Goal: Task Accomplishment & Management: Complete application form

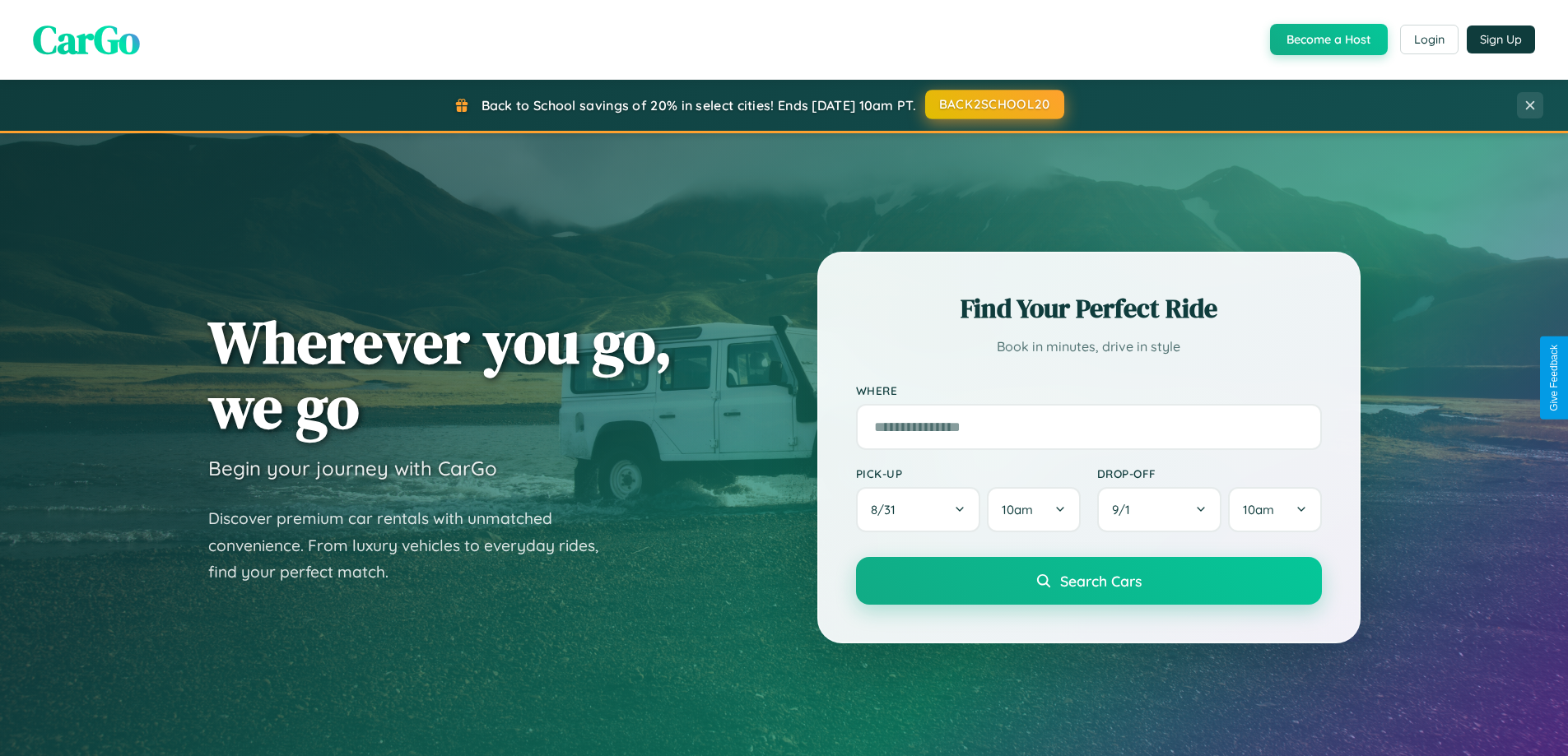
click at [993, 104] on button "BACK2SCHOOL20" at bounding box center [995, 104] width 139 height 30
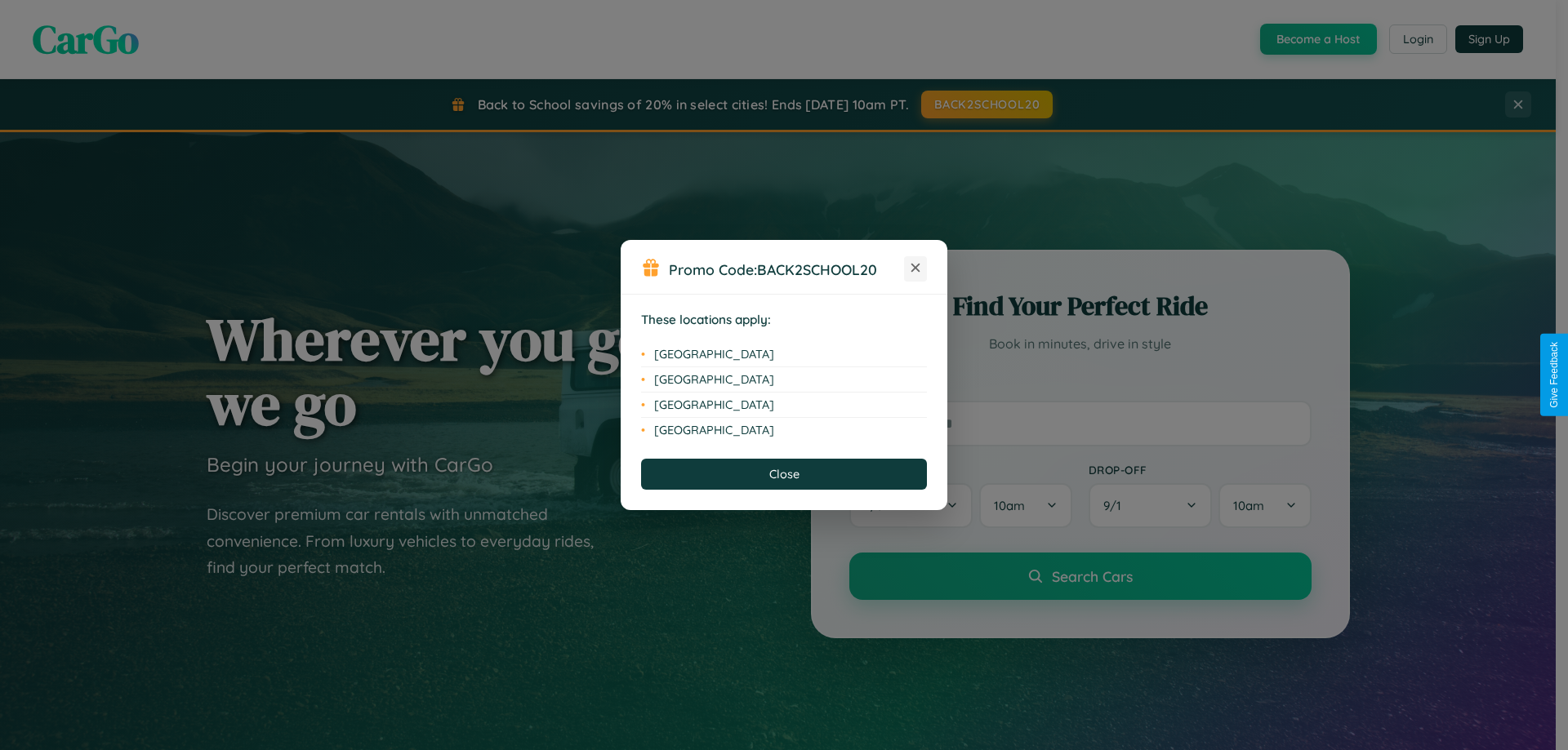
click at [916, 269] on icon at bounding box center [916, 268] width 9 height 9
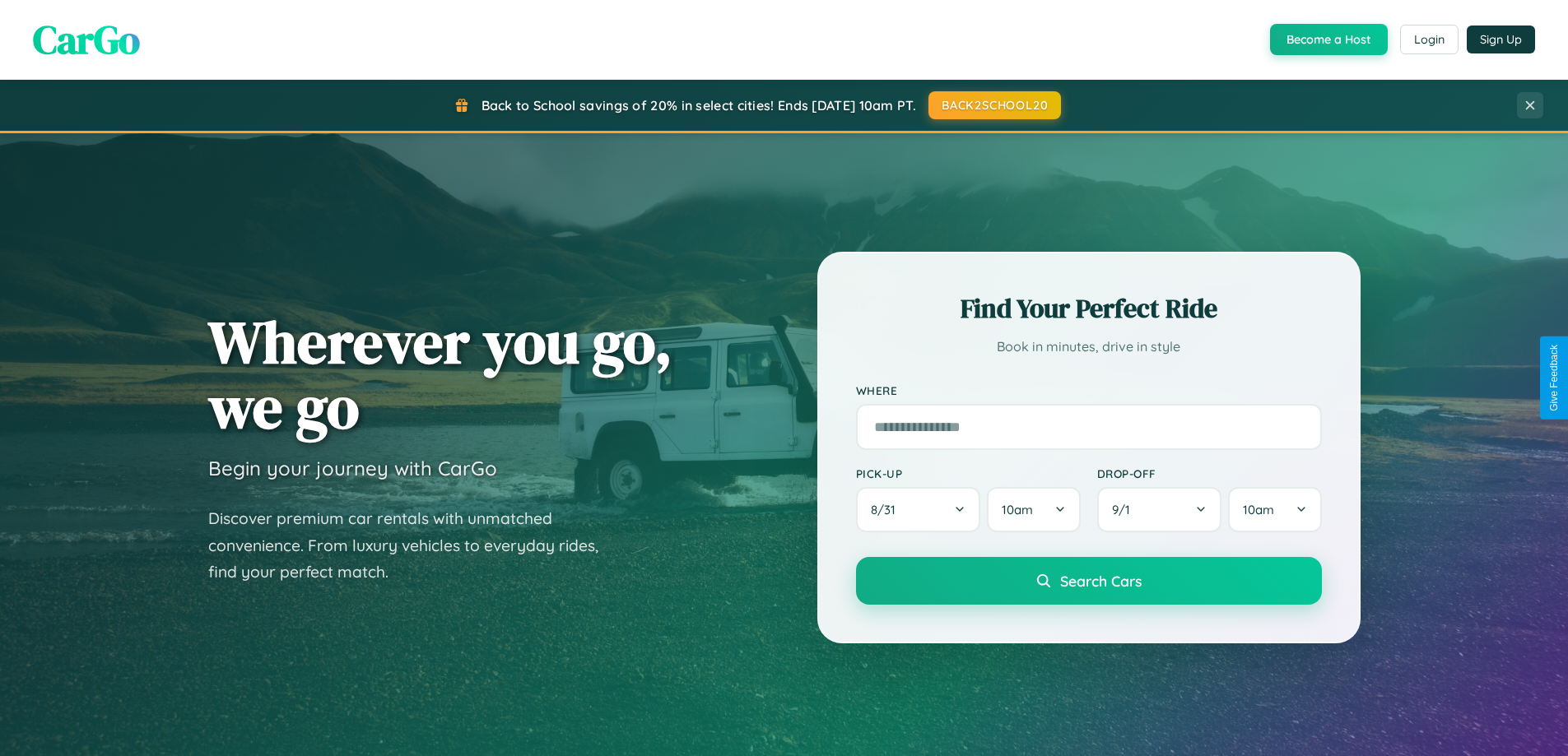
scroll to position [3166, 0]
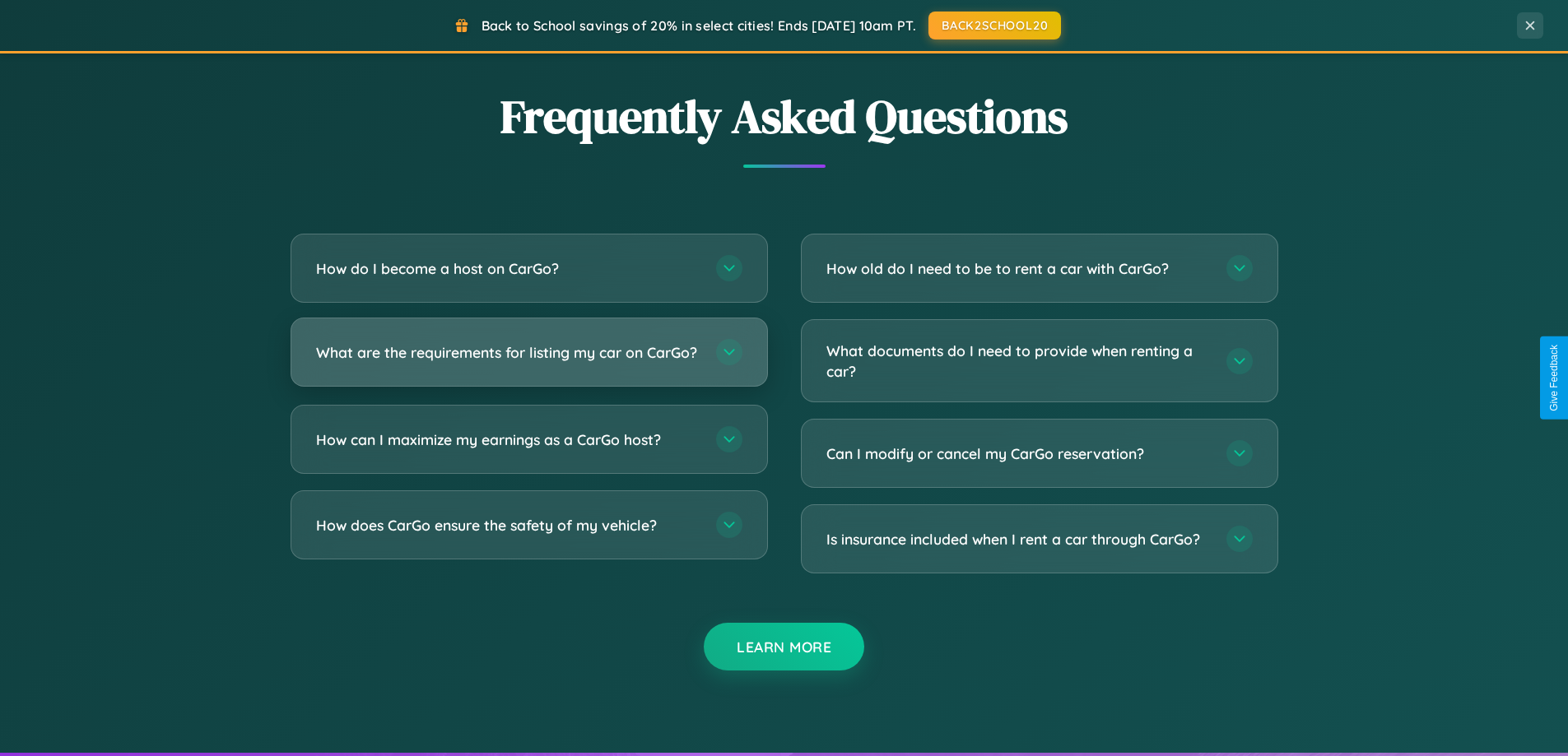
click at [529, 359] on h3 "What are the requirements for listing my car on CarGo?" at bounding box center [508, 352] width 384 height 21
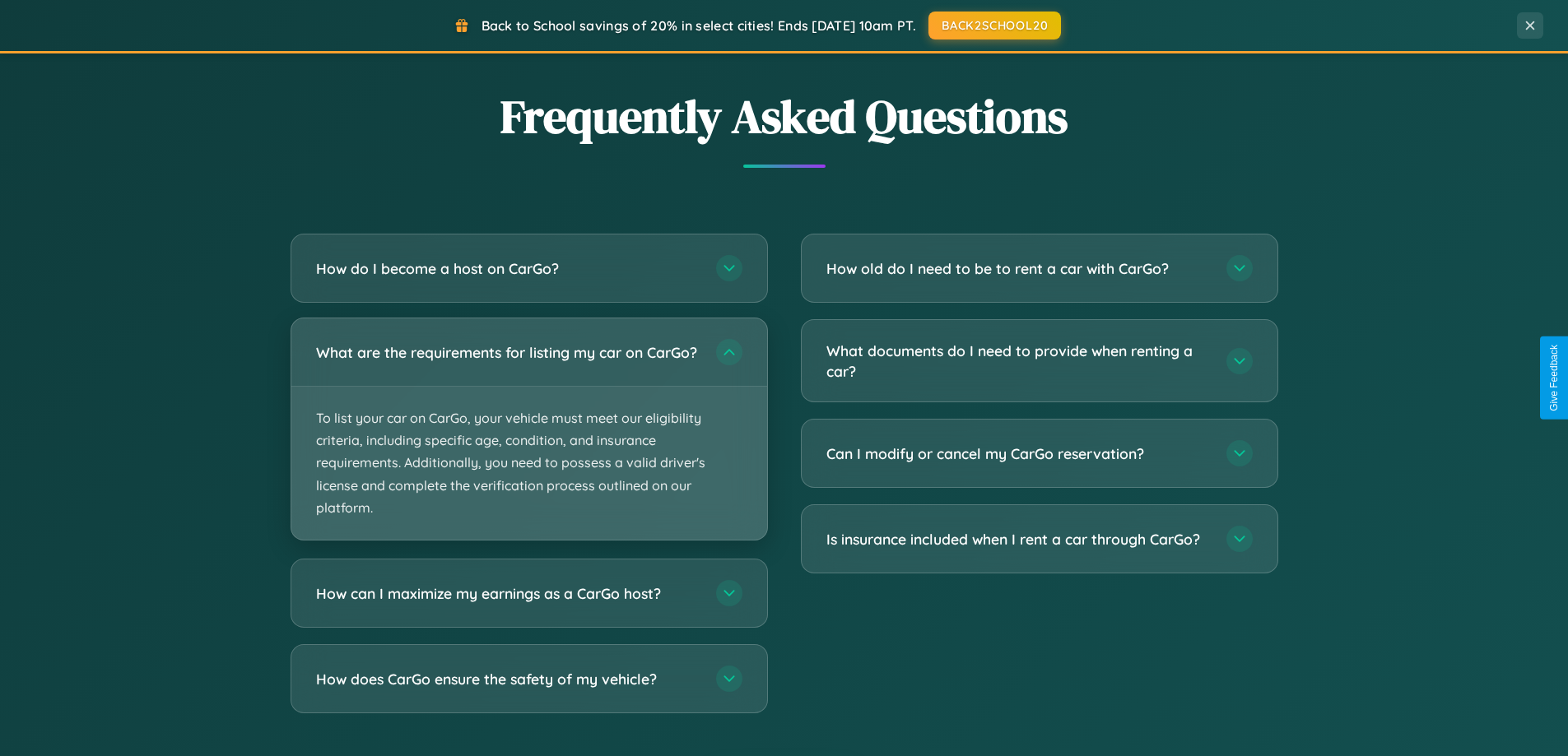
click at [529, 436] on p "To list your car on CarGo, your vehicle must meet our eligibility criteria, inc…" at bounding box center [530, 463] width 476 height 153
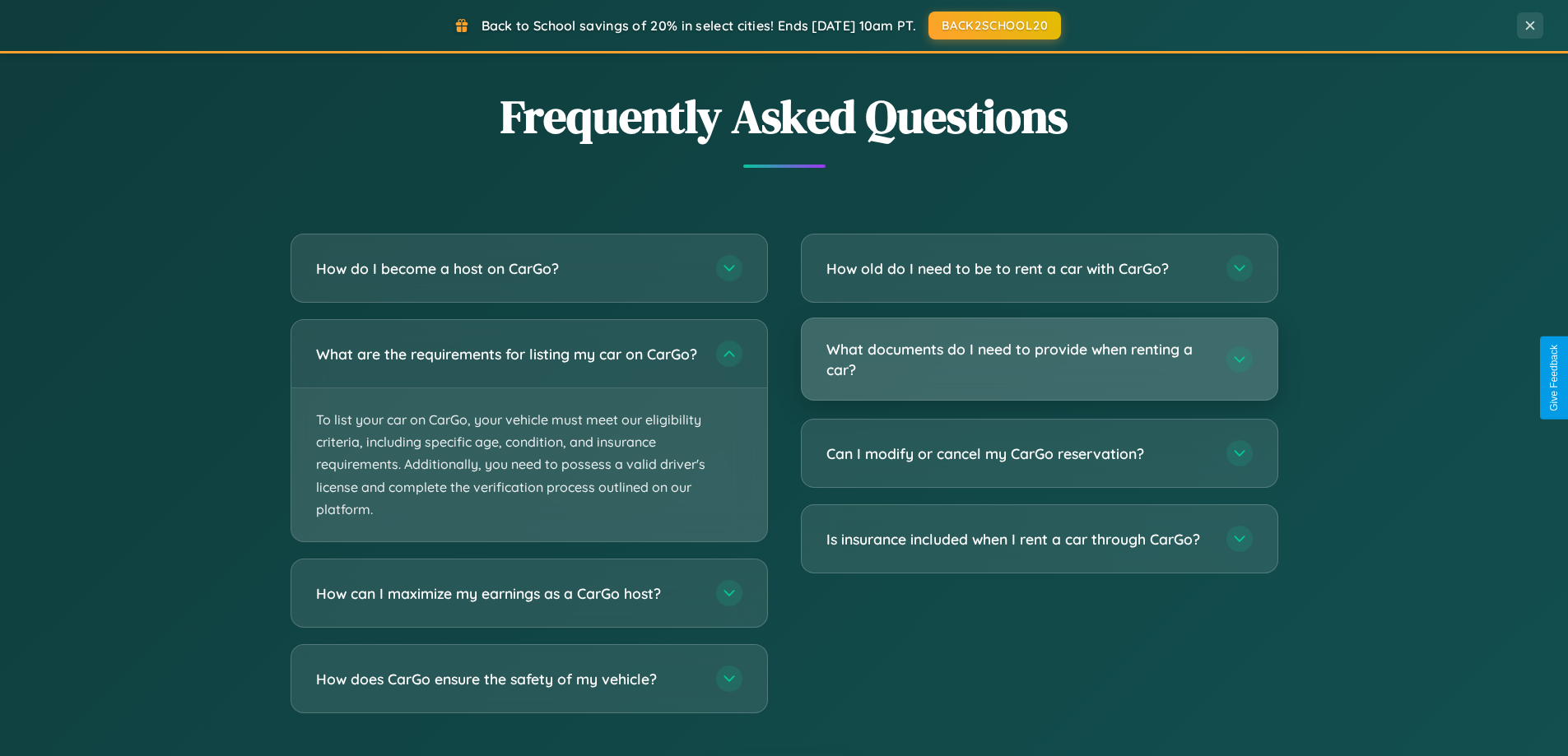
click at [1038, 359] on h3 "What documents do I need to provide when renting a car?" at bounding box center [1018, 359] width 384 height 40
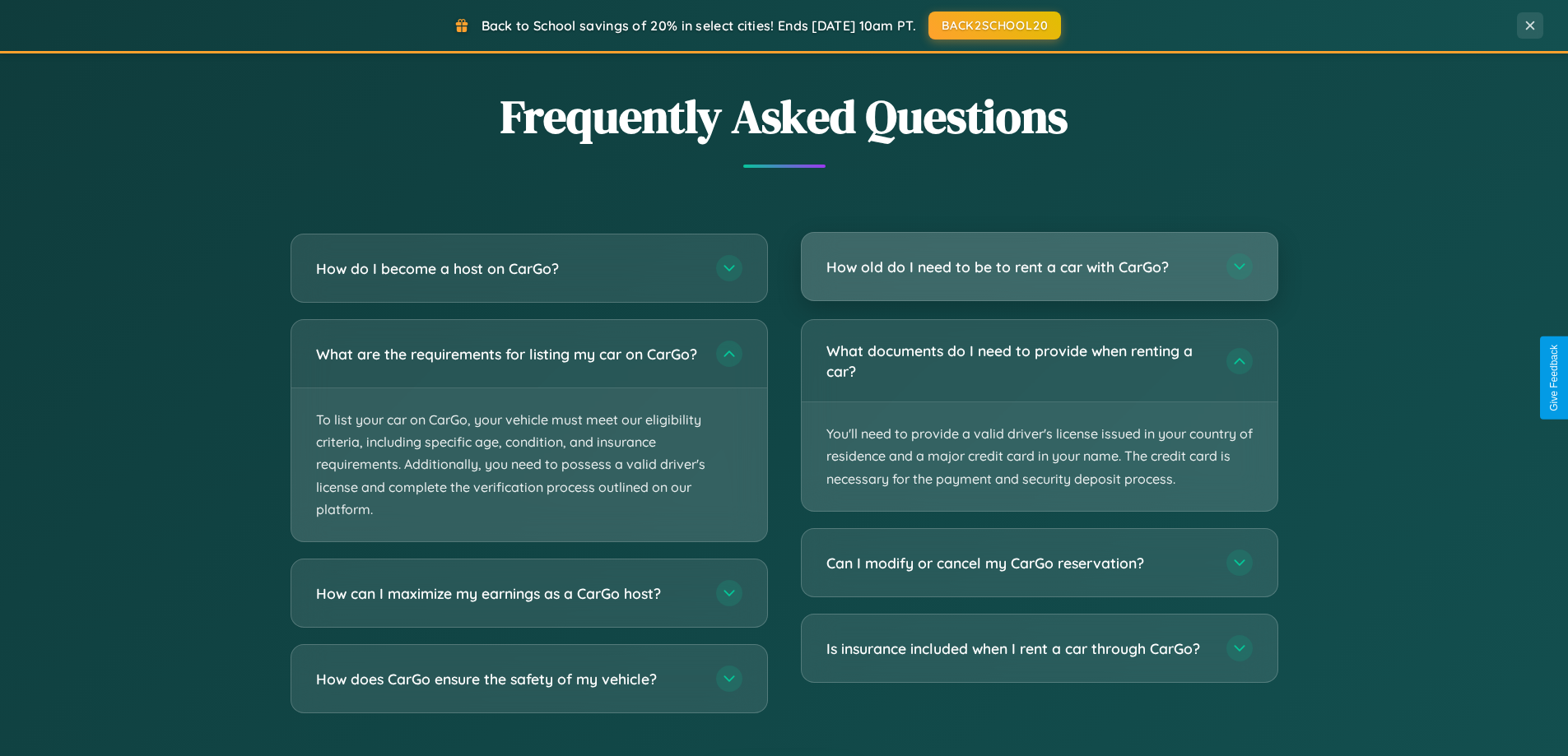
click at [1038, 268] on h3 "How old do I need to be to rent a car with CarGo?" at bounding box center [1018, 267] width 384 height 21
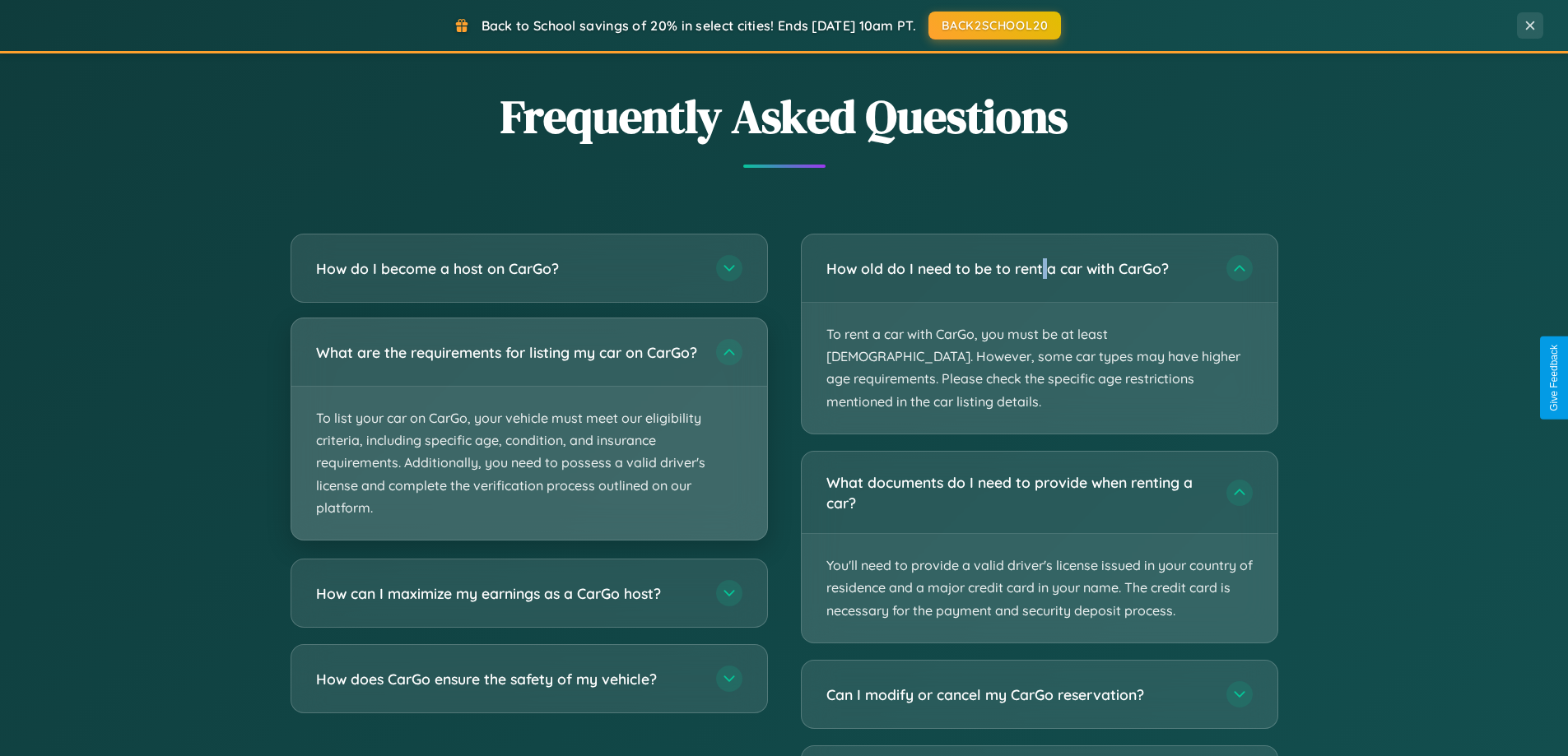
click at [529, 437] on p "To list your car on CarGo, your vehicle must meet our eligibility criteria, inc…" at bounding box center [530, 463] width 476 height 153
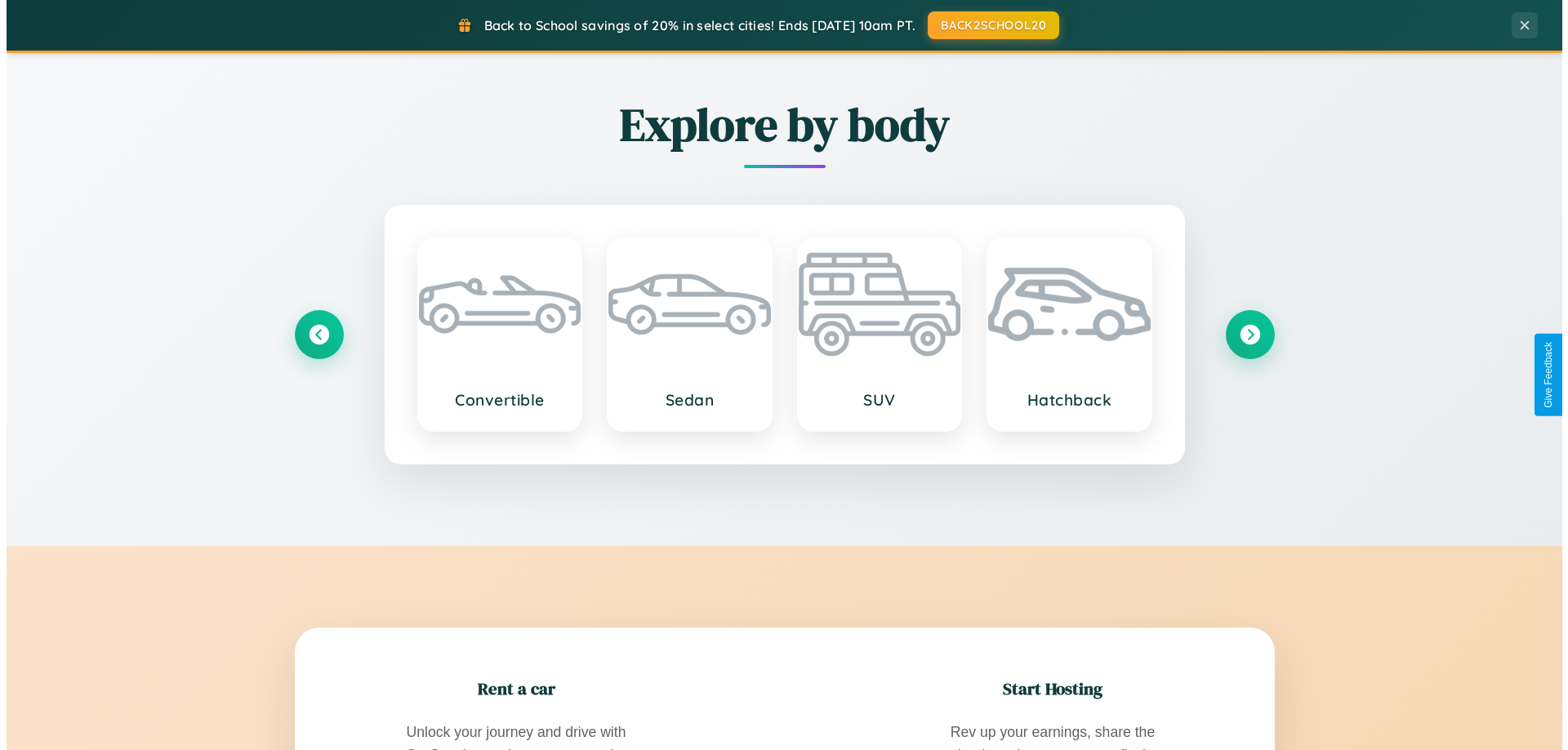
scroll to position [0, 0]
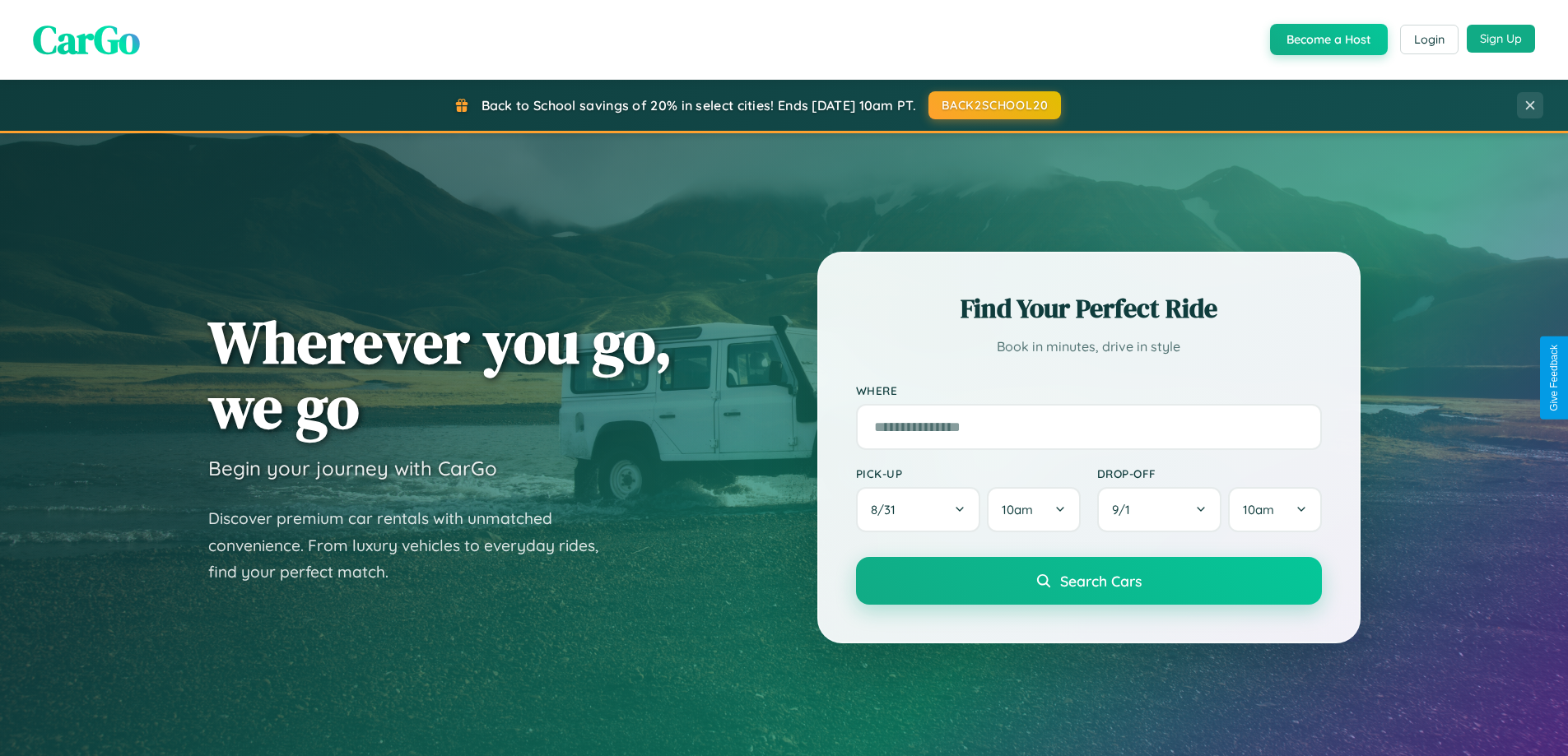
click at [1500, 39] on button "Sign Up" at bounding box center [1500, 38] width 69 height 28
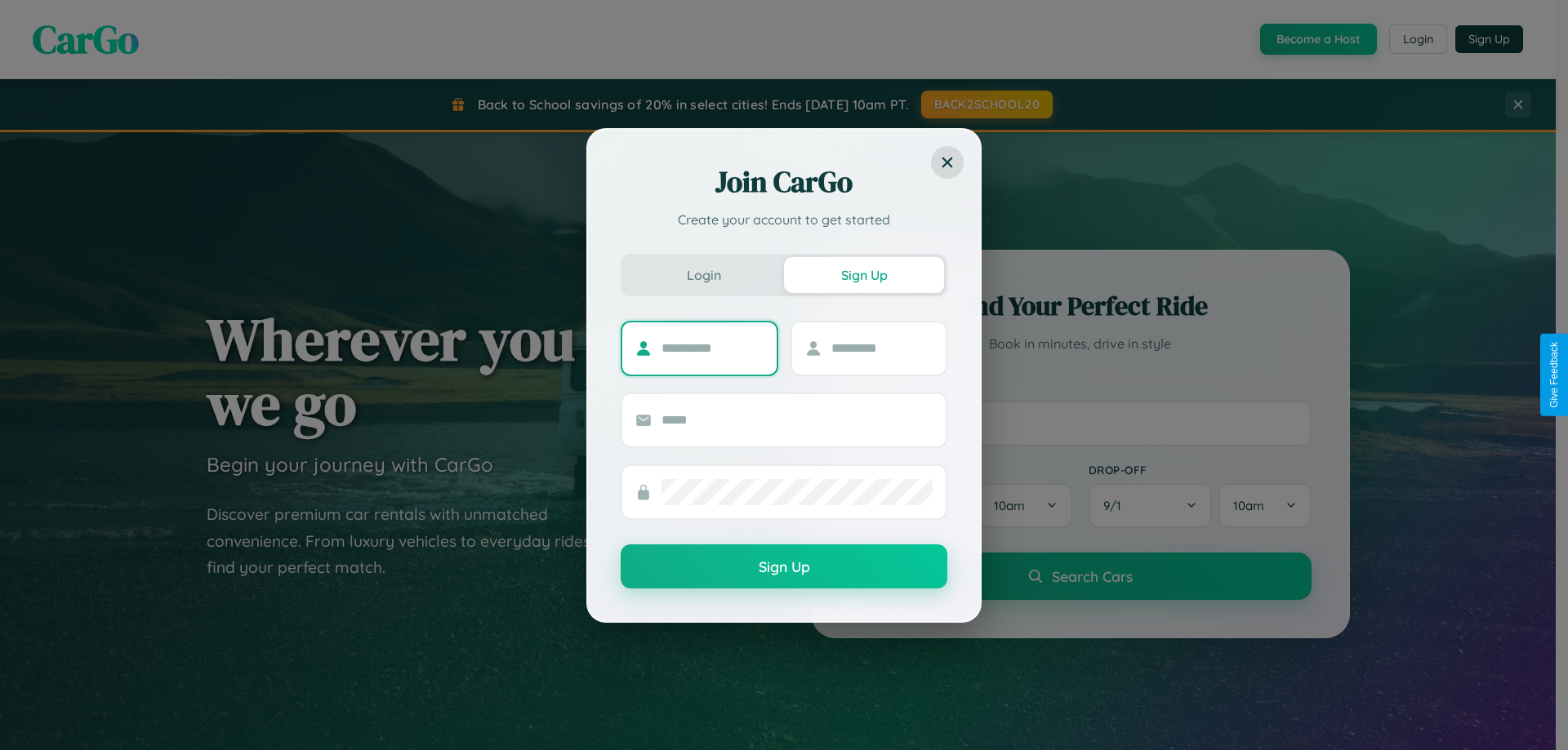
click at [712, 348] on input "text" at bounding box center [712, 349] width 103 height 26
type input "****"
click at [881, 348] on input "text" at bounding box center [882, 349] width 103 height 26
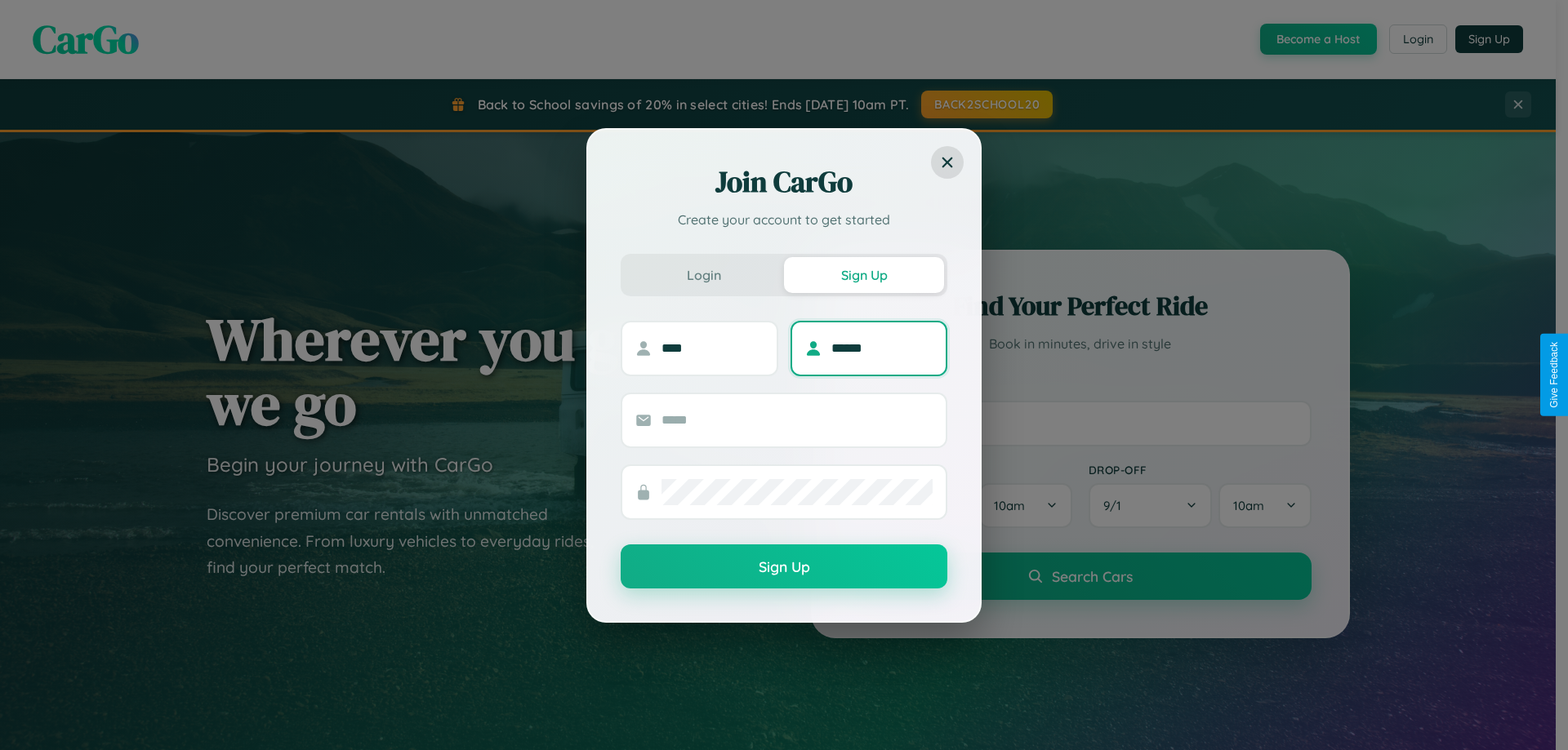
type input "******"
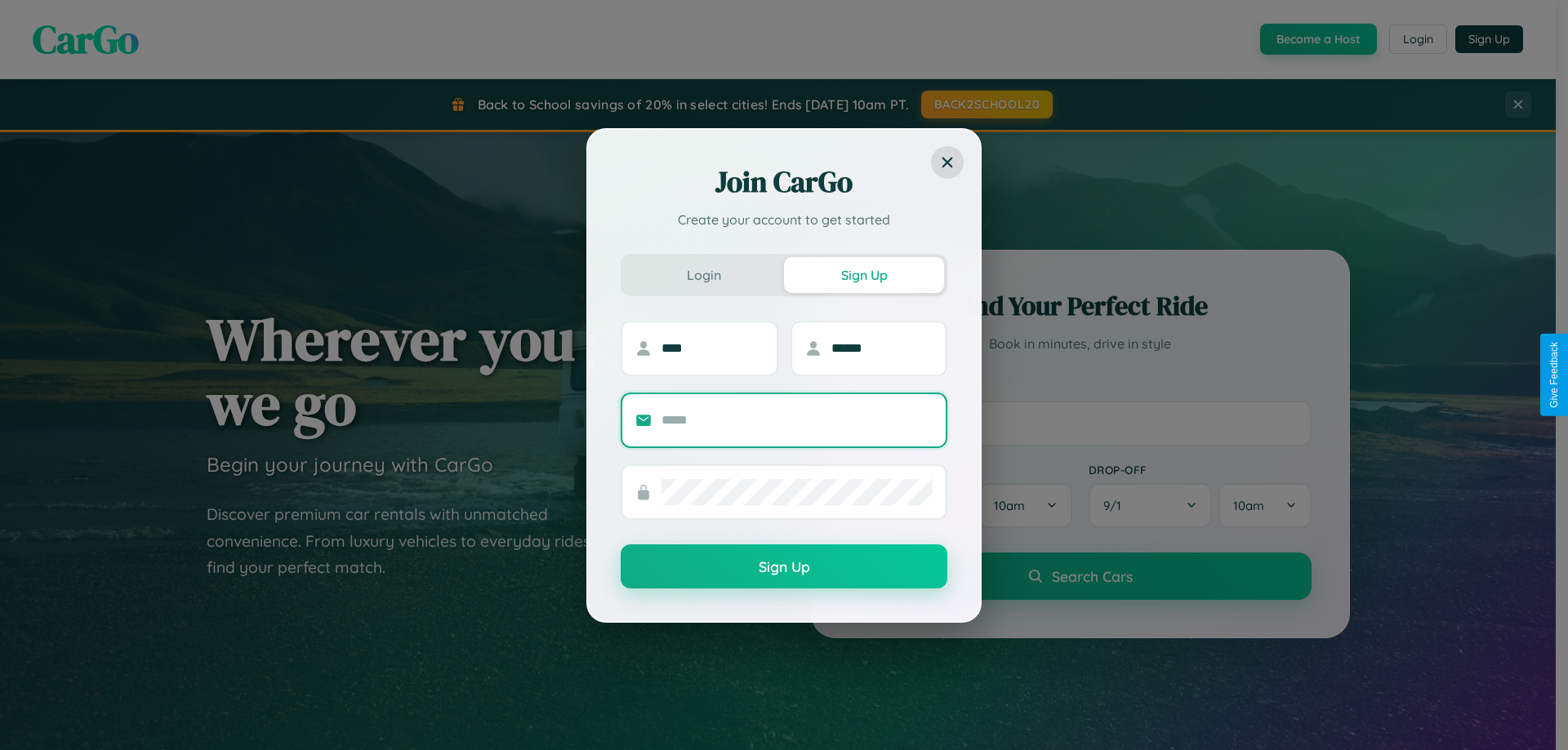
click at [797, 419] on input "text" at bounding box center [797, 420] width 271 height 26
type input "**********"
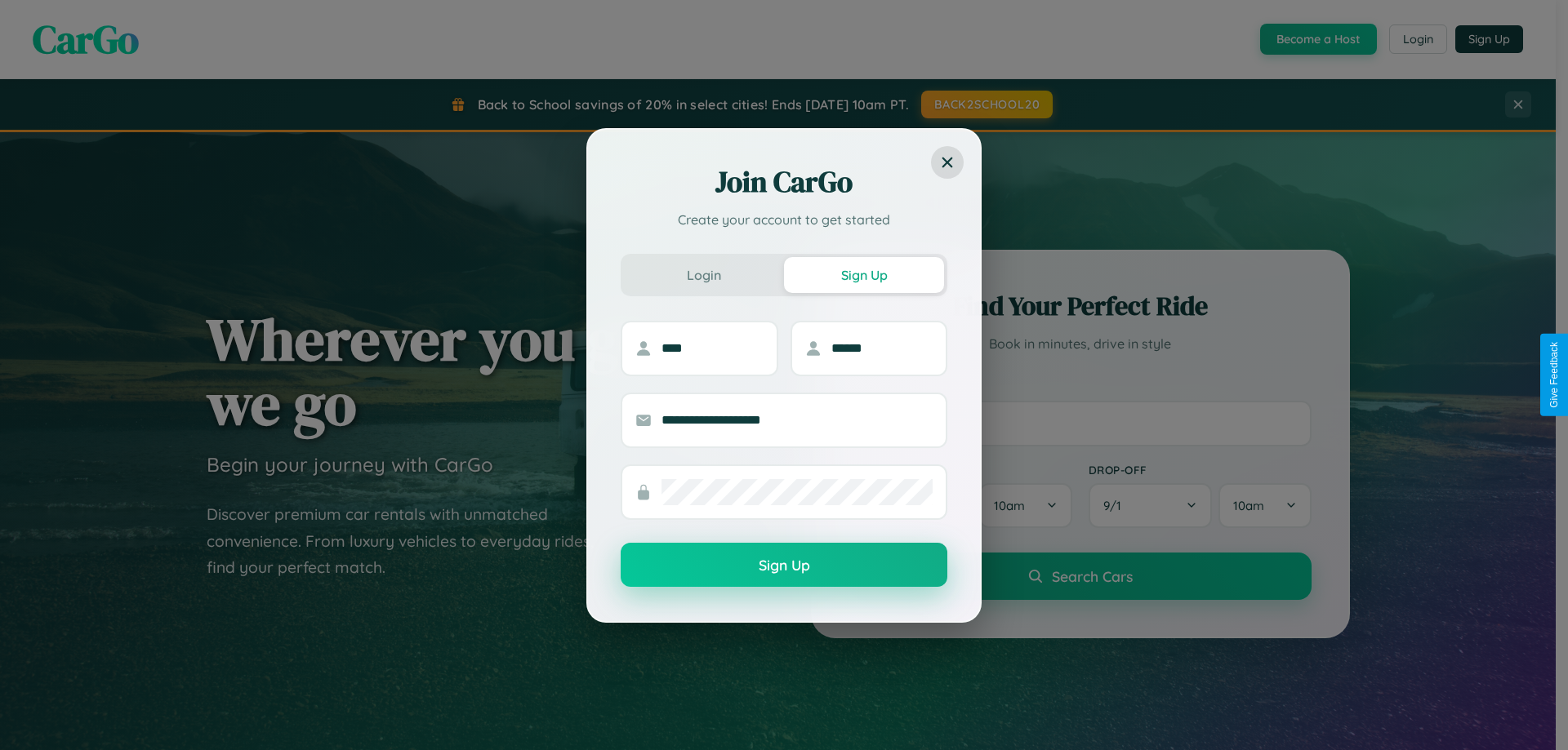
click at [784, 566] on button "Sign Up" at bounding box center [784, 564] width 327 height 44
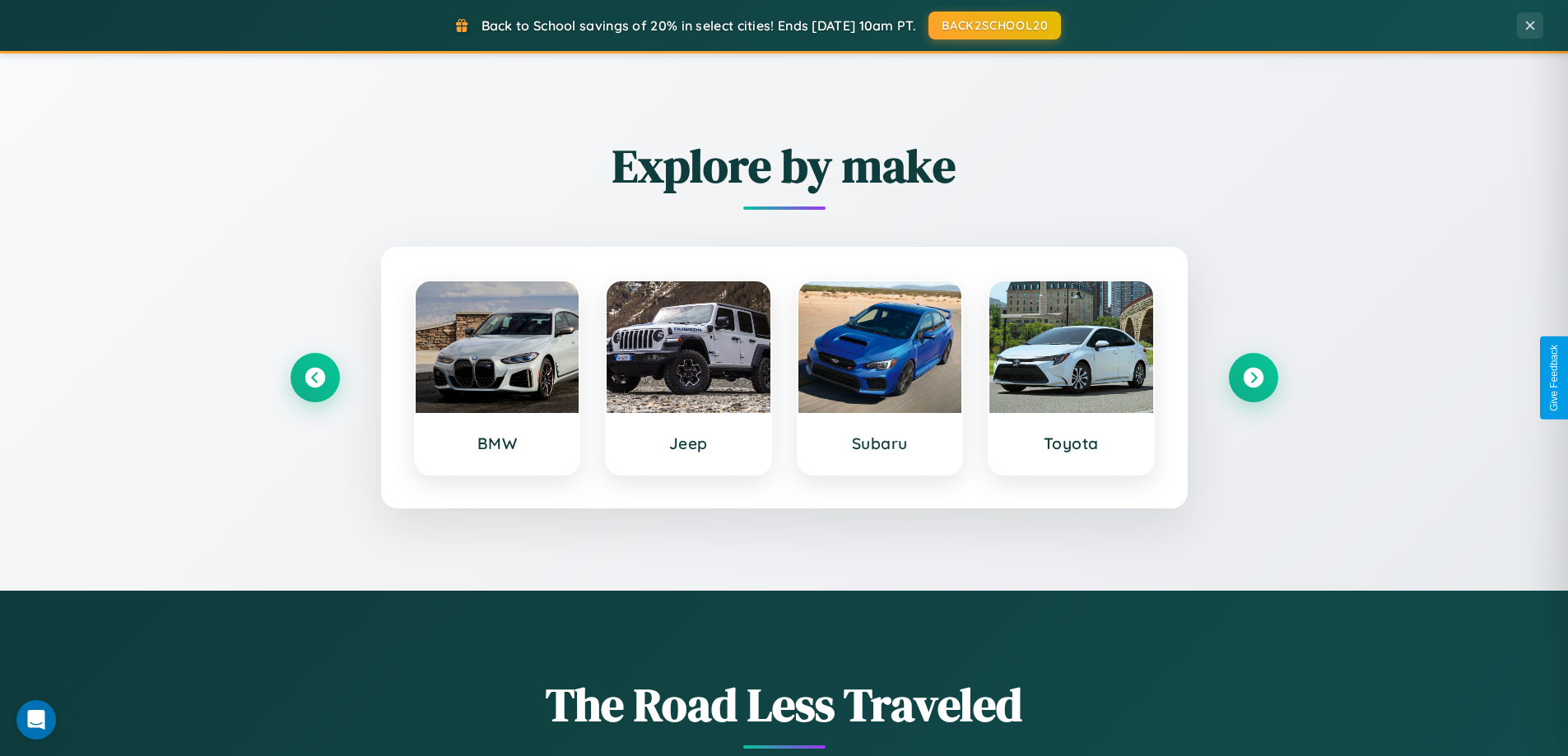
scroll to position [709, 0]
